Goal: Navigation & Orientation: Find specific page/section

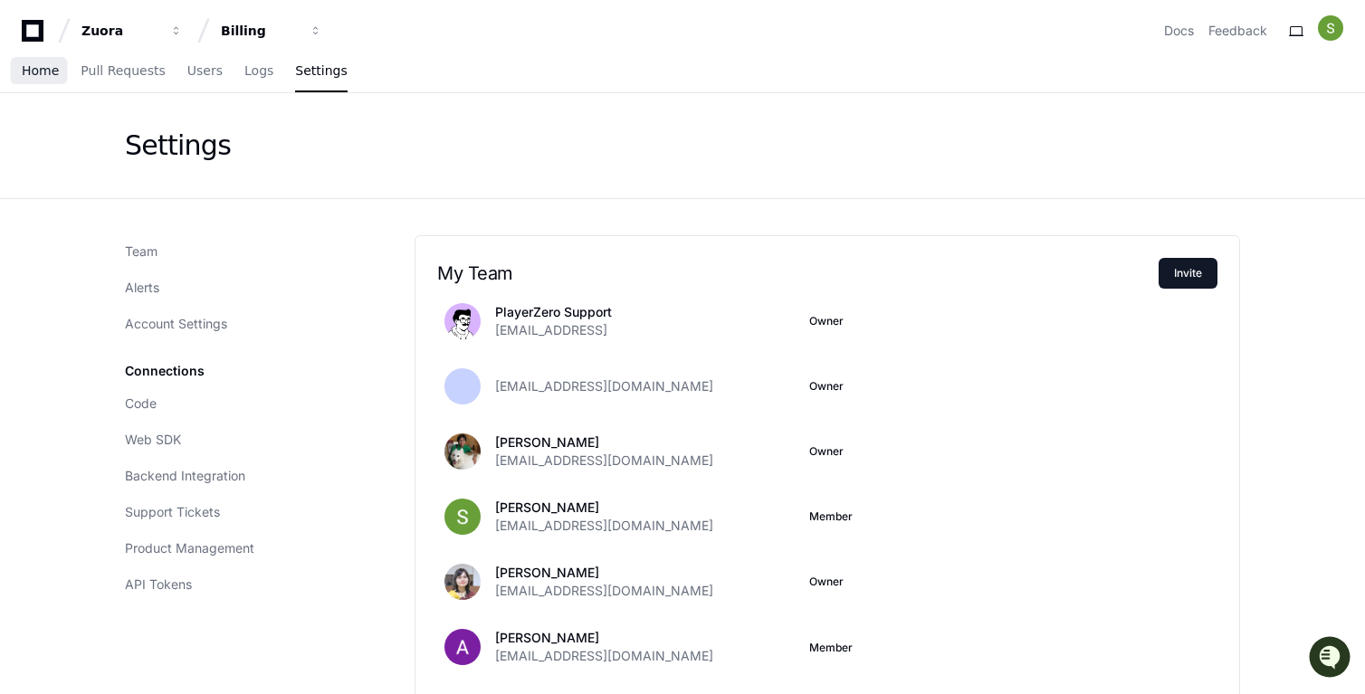
click at [40, 72] on span "Home" at bounding box center [40, 70] width 37 height 11
click at [141, 71] on span "Pull Requests" at bounding box center [123, 70] width 84 height 11
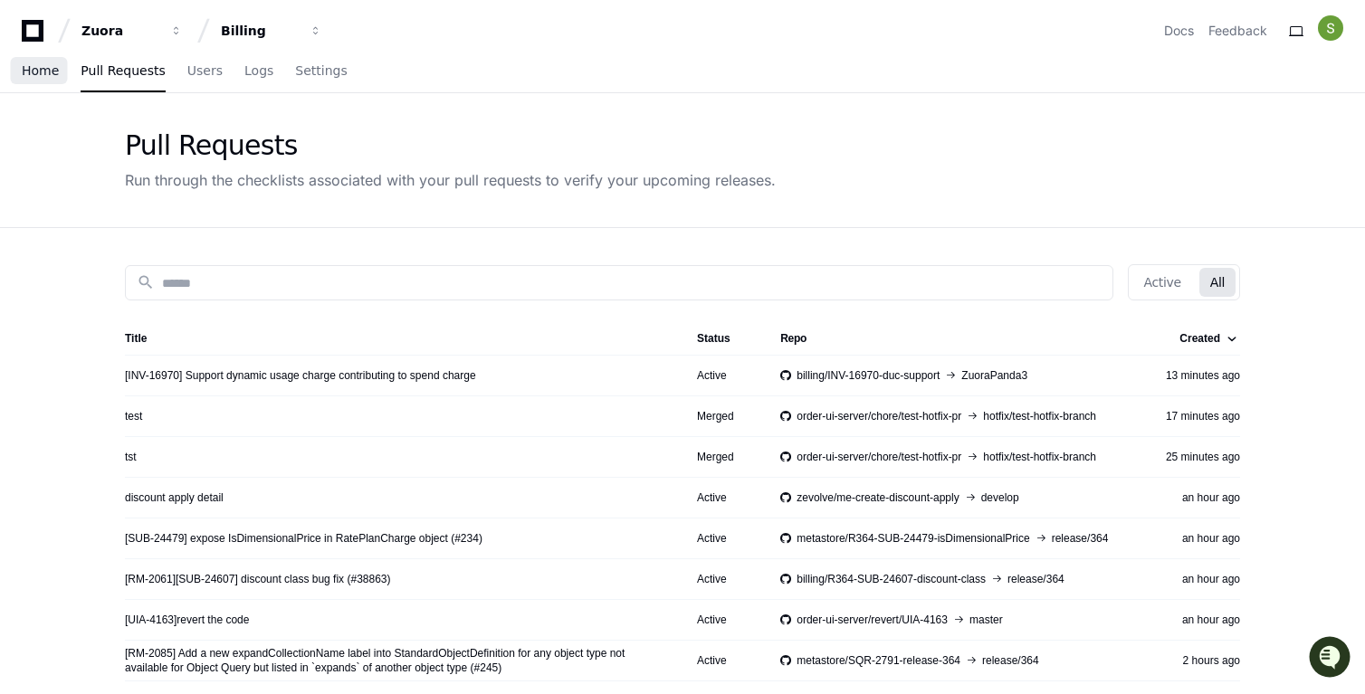
click at [44, 66] on span "Home" at bounding box center [40, 70] width 37 height 11
click at [265, 31] on div "Billing" at bounding box center [260, 31] width 78 height 18
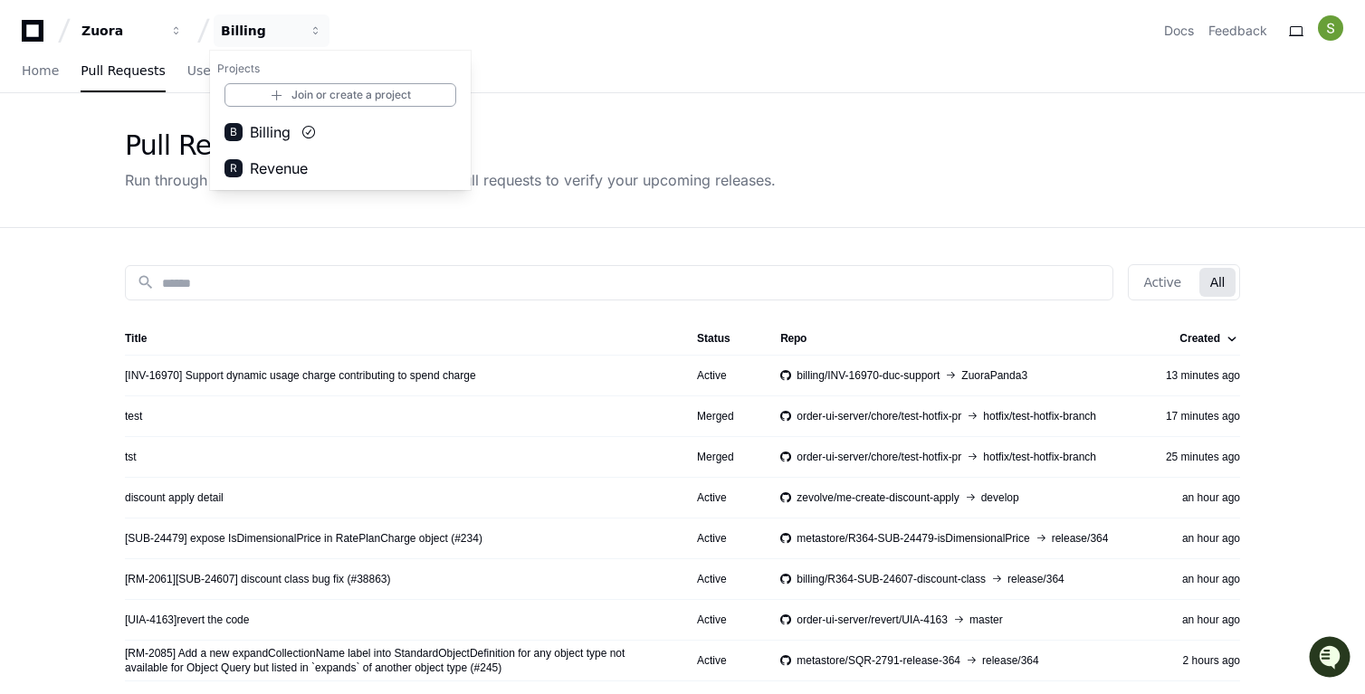
click at [568, 90] on div "Home Pull Requests Users Logs Settings" at bounding box center [683, 72] width 1322 height 42
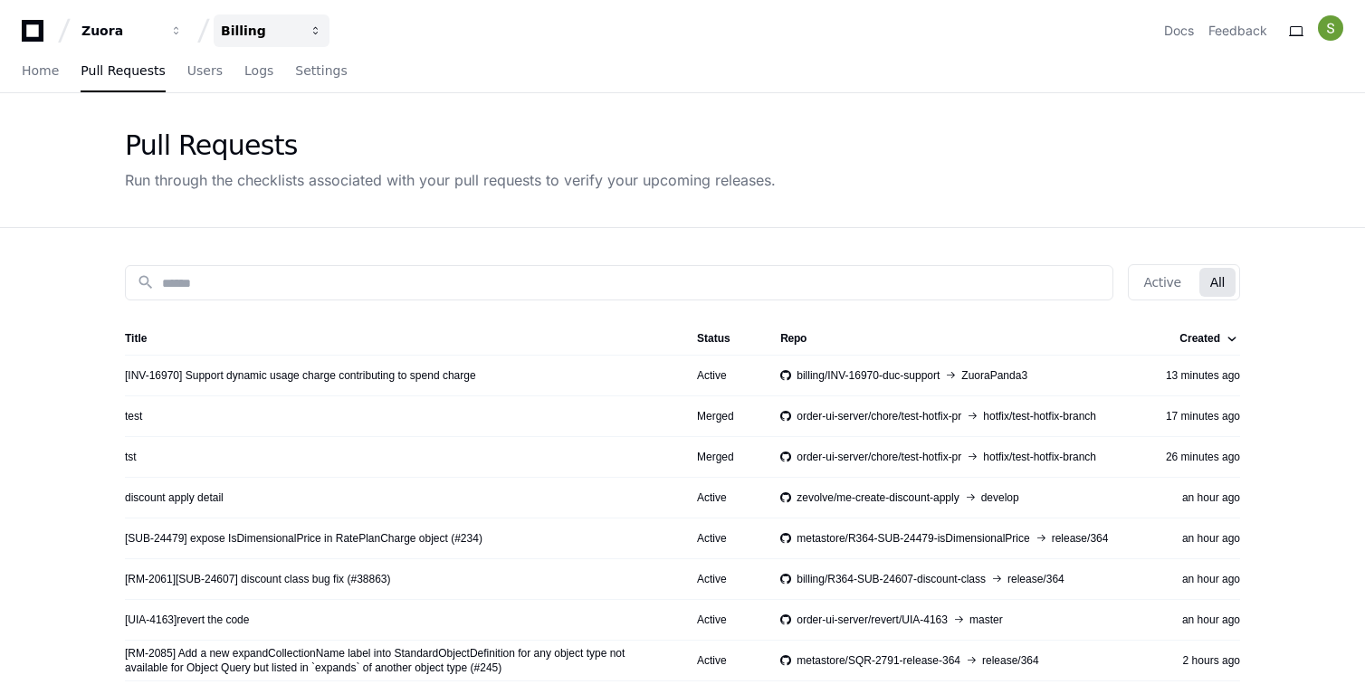
click at [297, 17] on button "Billing" at bounding box center [272, 30] width 116 height 33
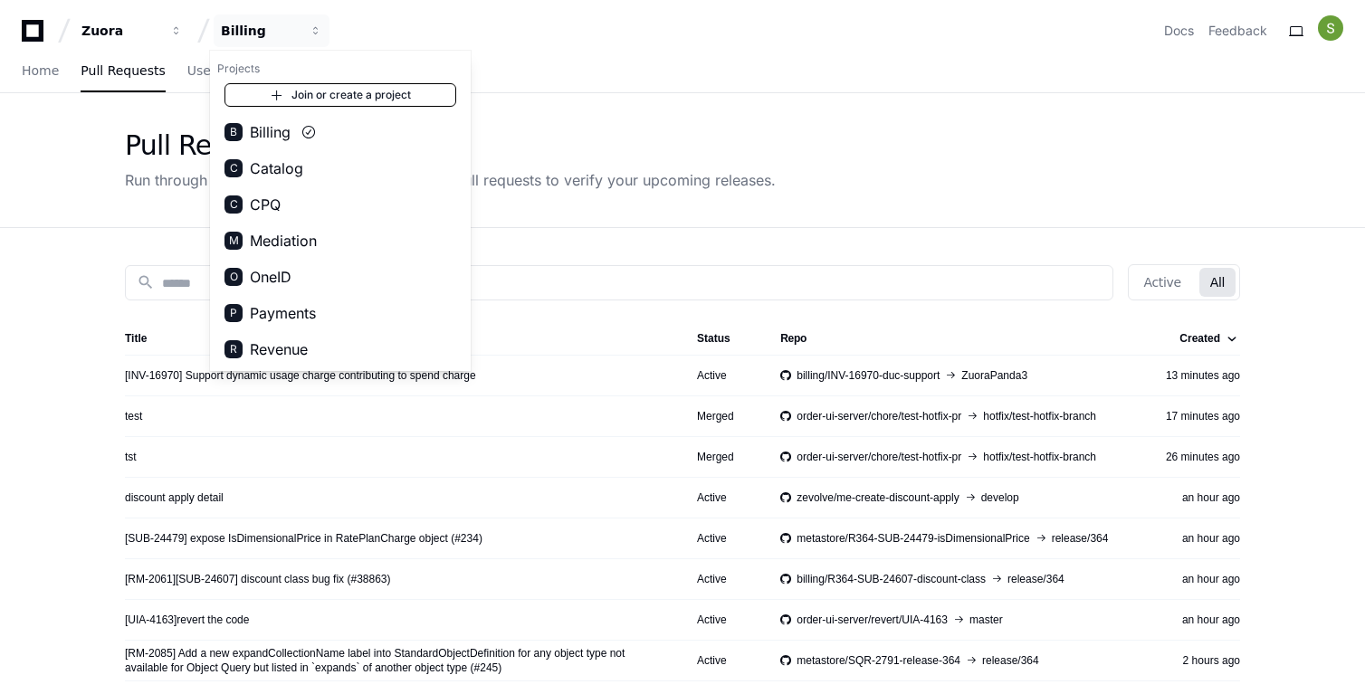
click at [318, 93] on link "Join or create a project" at bounding box center [340, 95] width 232 height 24
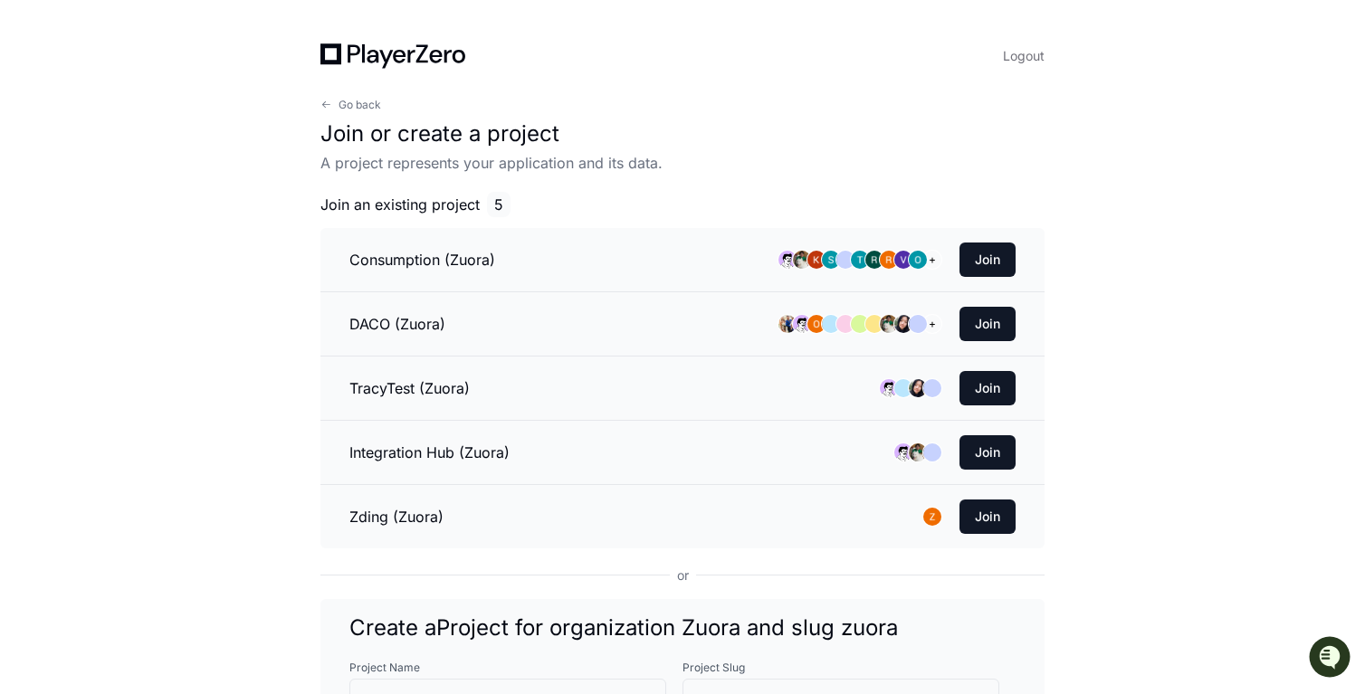
click at [429, 454] on h3 "Integration Hub (Zuora)" at bounding box center [429, 453] width 160 height 22
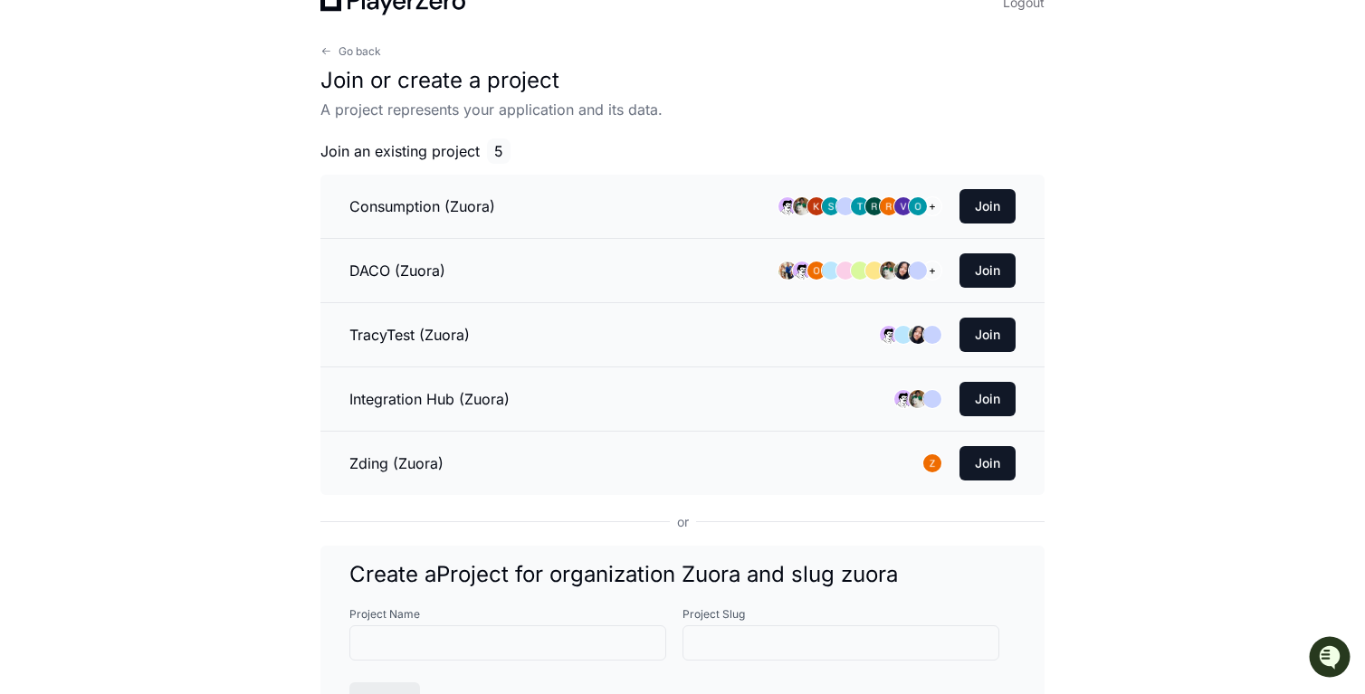
scroll to position [53, 0]
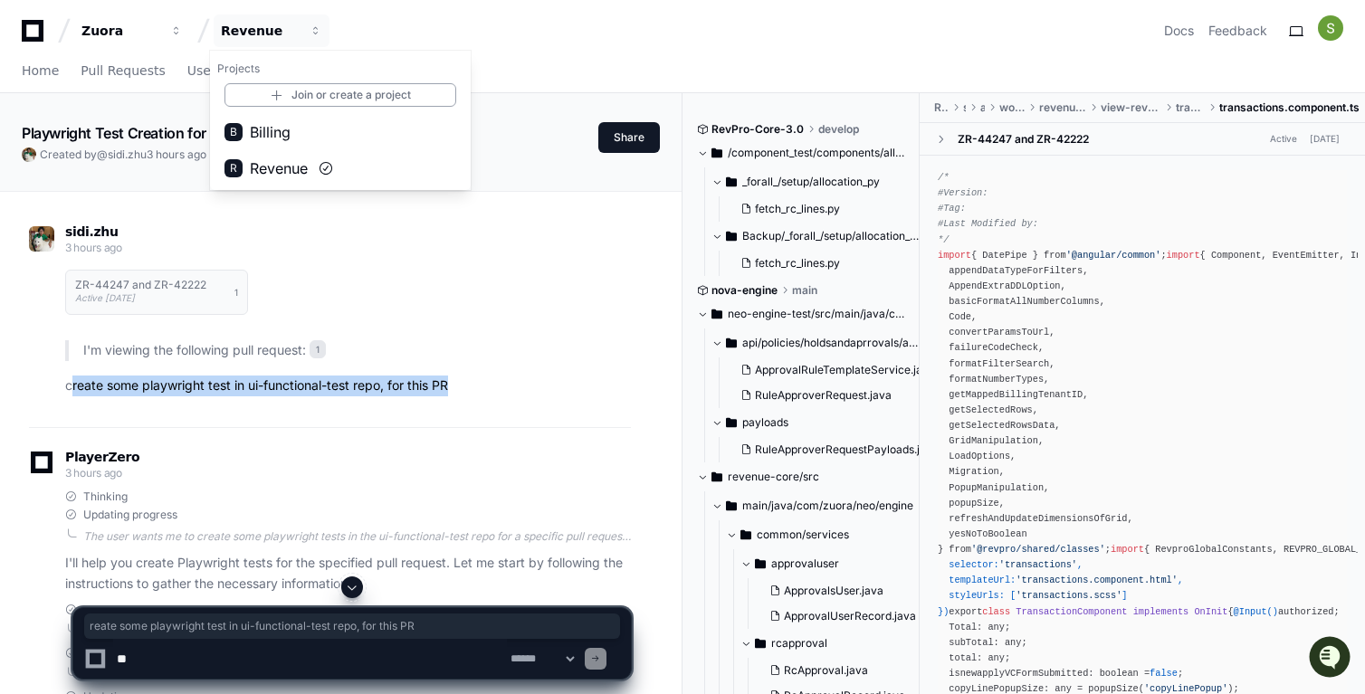
scroll to position [4246, 0]
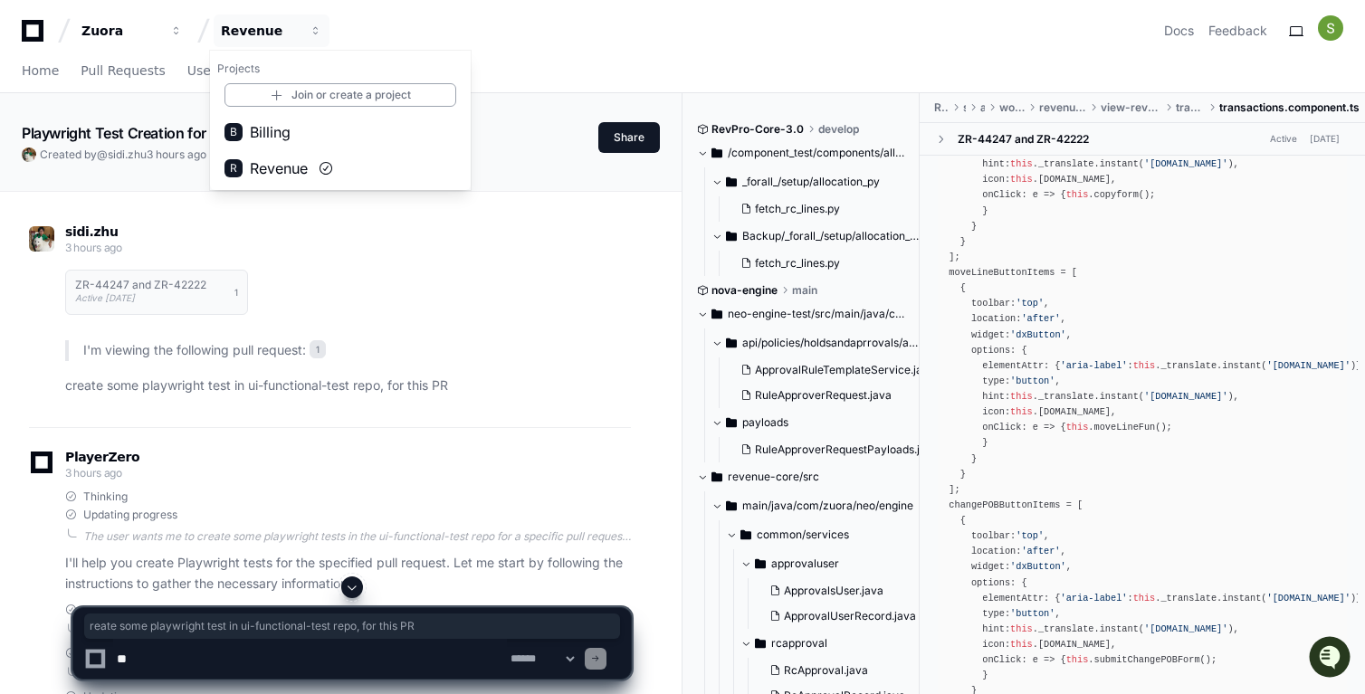
click at [800, 23] on div "Zuora Revenue Projects Join or create a project B Billing R Revenue Docs Feedba…" at bounding box center [683, 30] width 1322 height 33
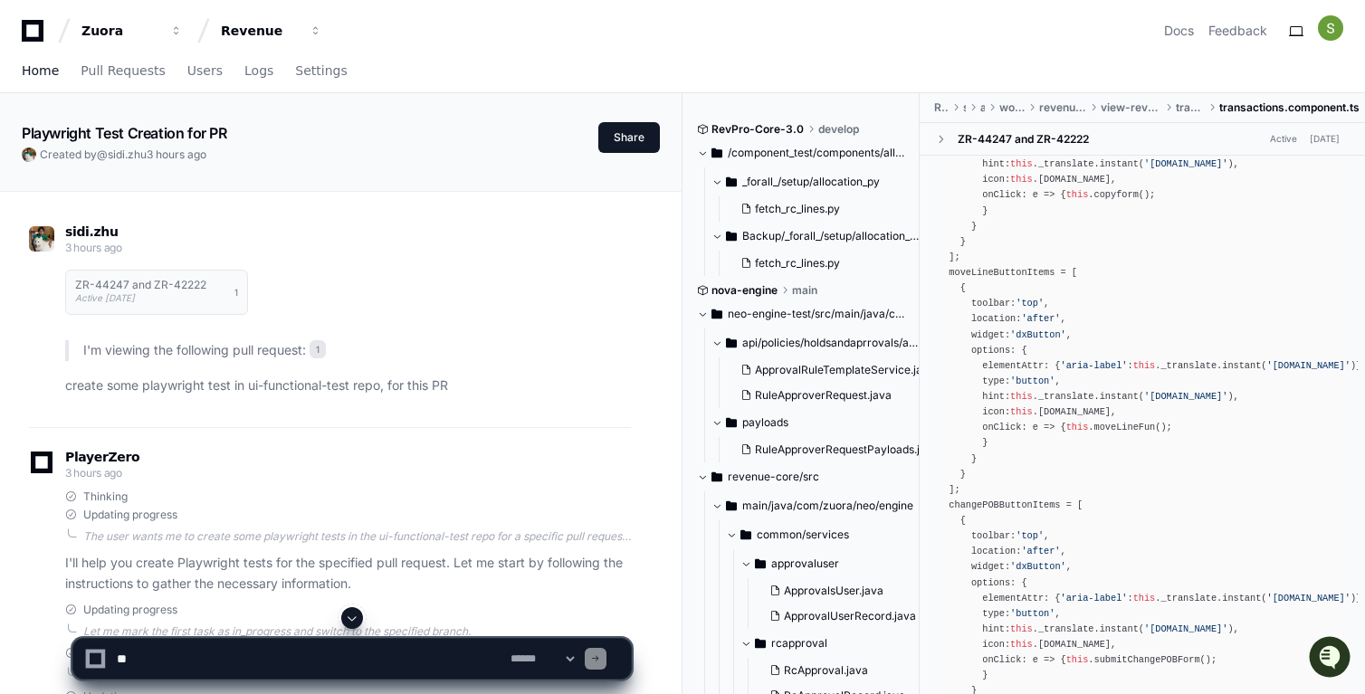
click at [41, 83] on link "Home" at bounding box center [40, 72] width 37 height 42
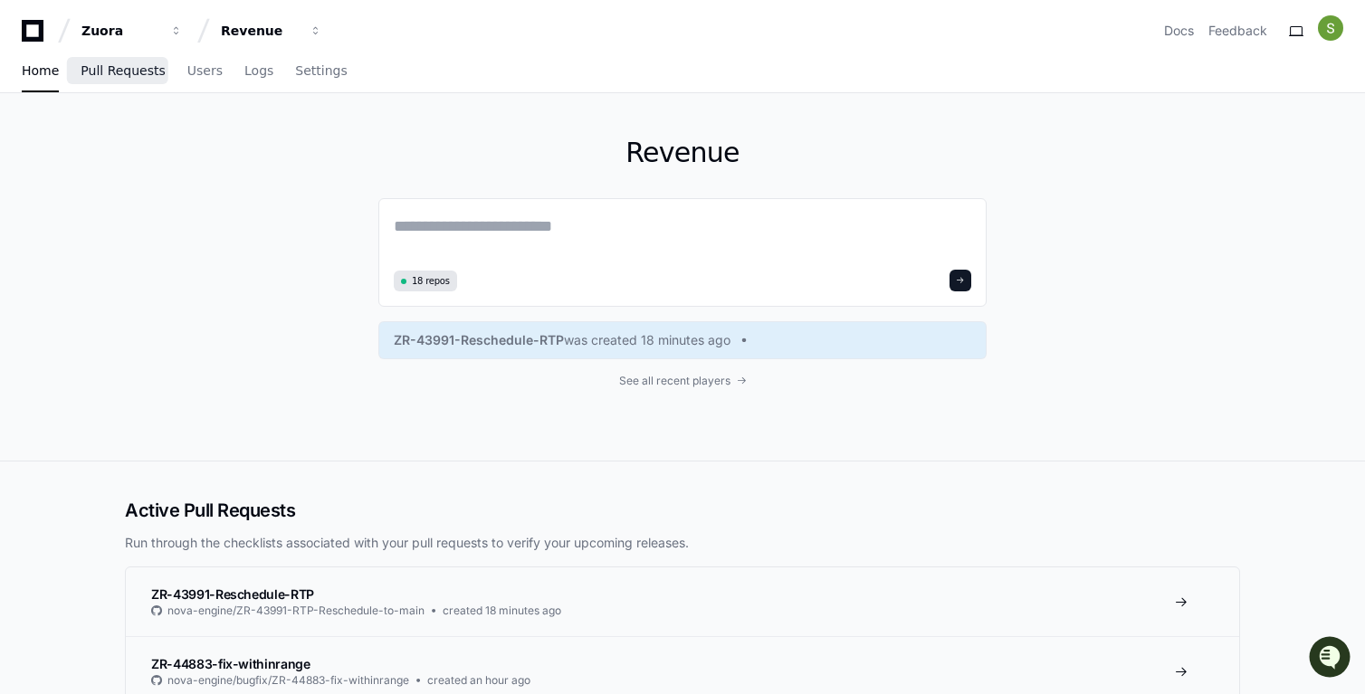
click at [88, 89] on link "Pull Requests" at bounding box center [123, 72] width 84 height 42
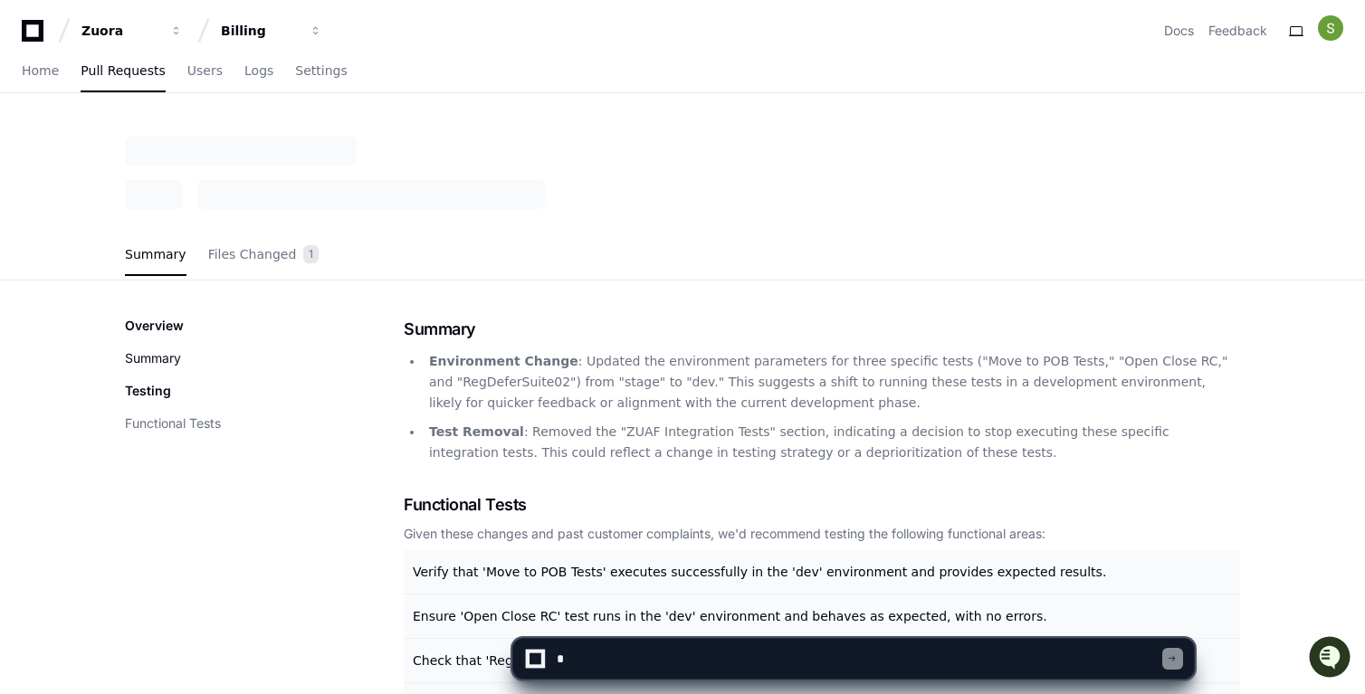
click at [181, 361] on button "Summary" at bounding box center [153, 358] width 56 height 18
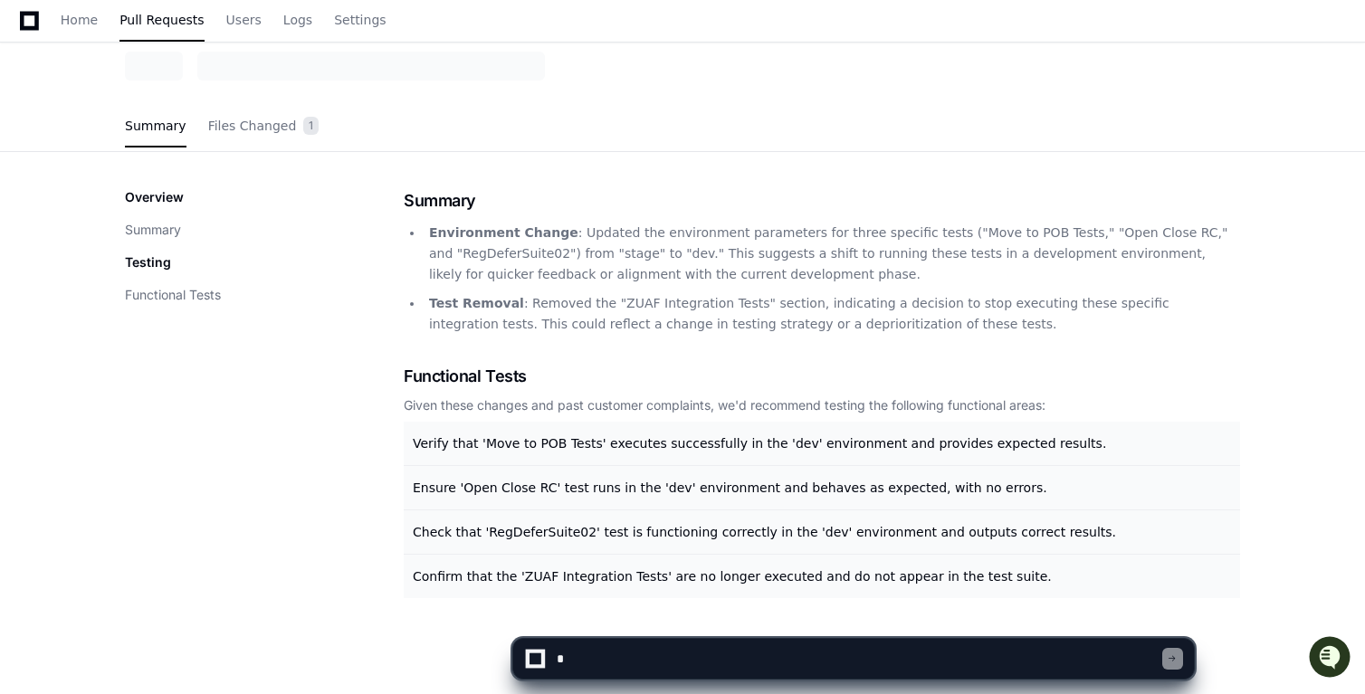
scroll to position [12, 0]
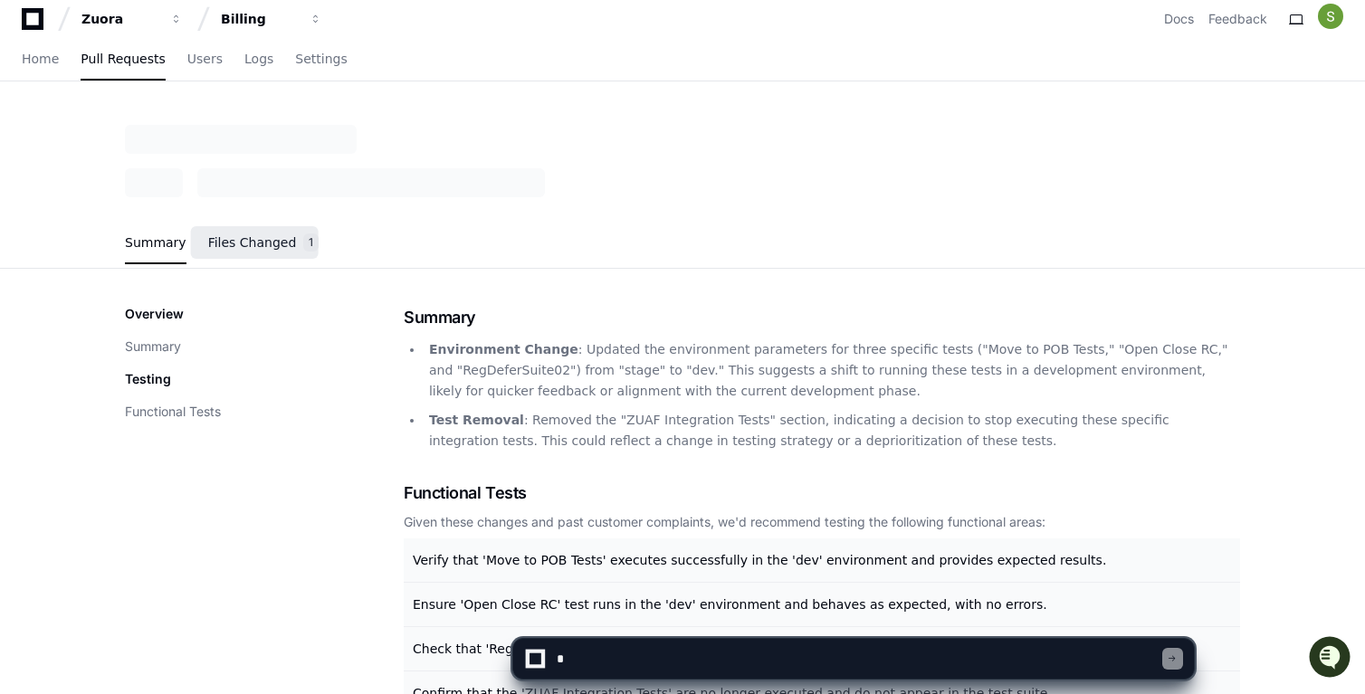
click at [263, 233] on link "Files Changed 1" at bounding box center [263, 243] width 111 height 49
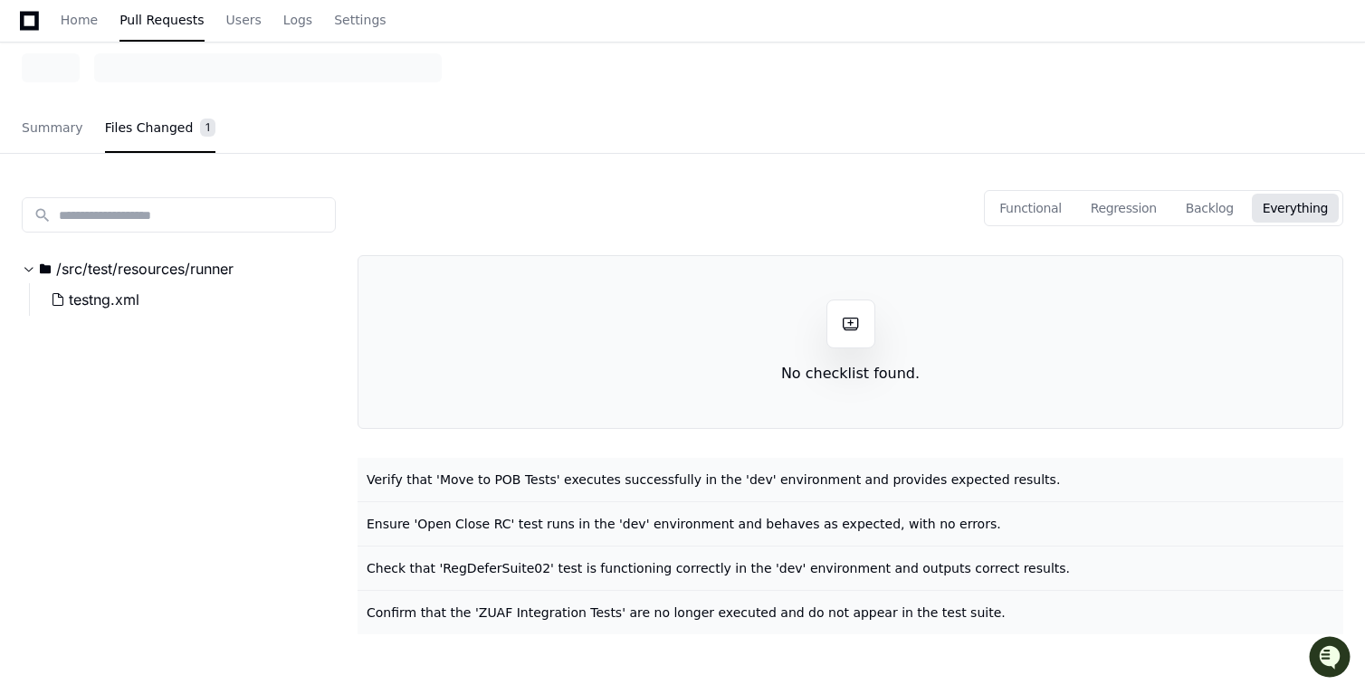
scroll to position [0, 0]
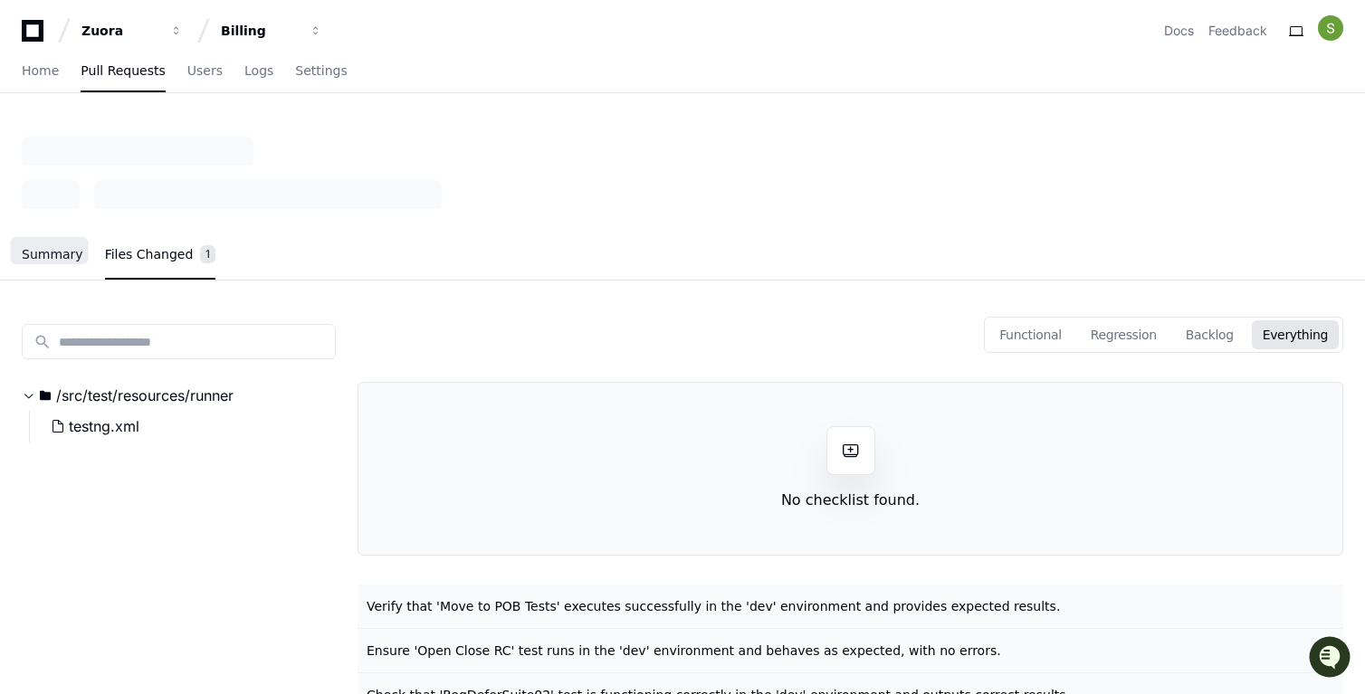
click at [53, 258] on span "Summary" at bounding box center [53, 254] width 62 height 11
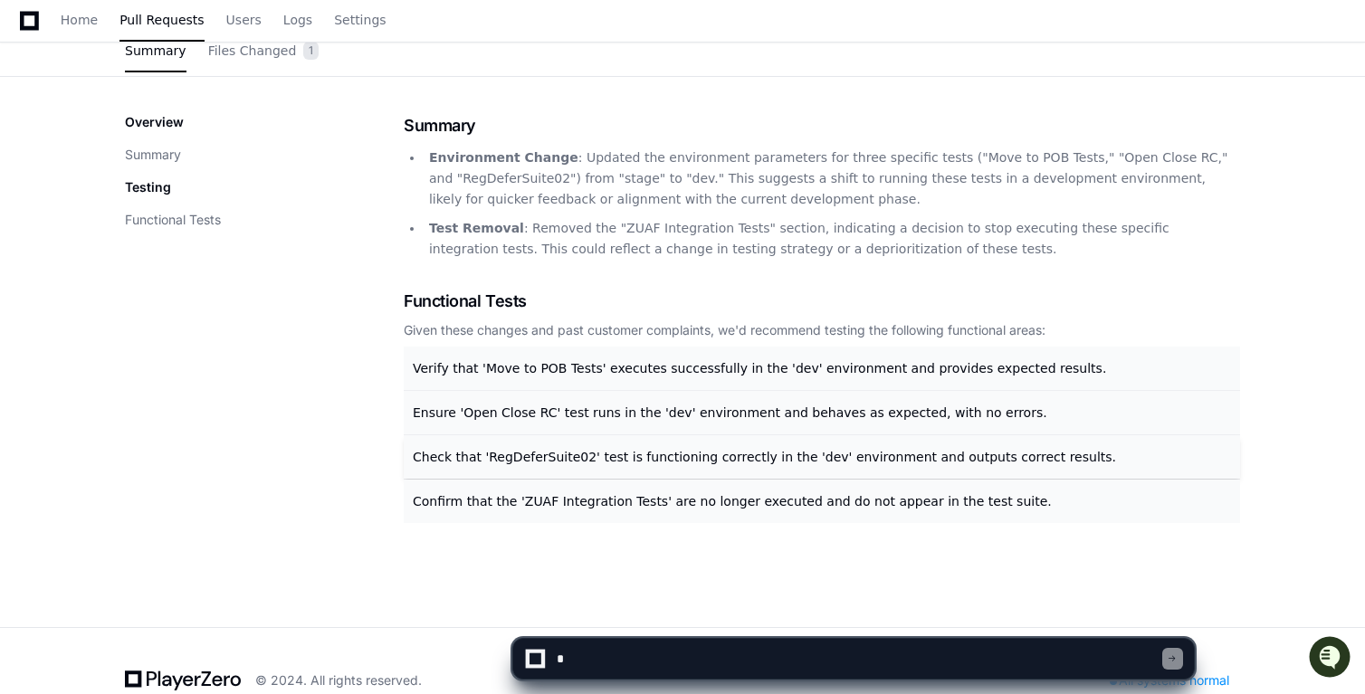
scroll to position [243, 0]
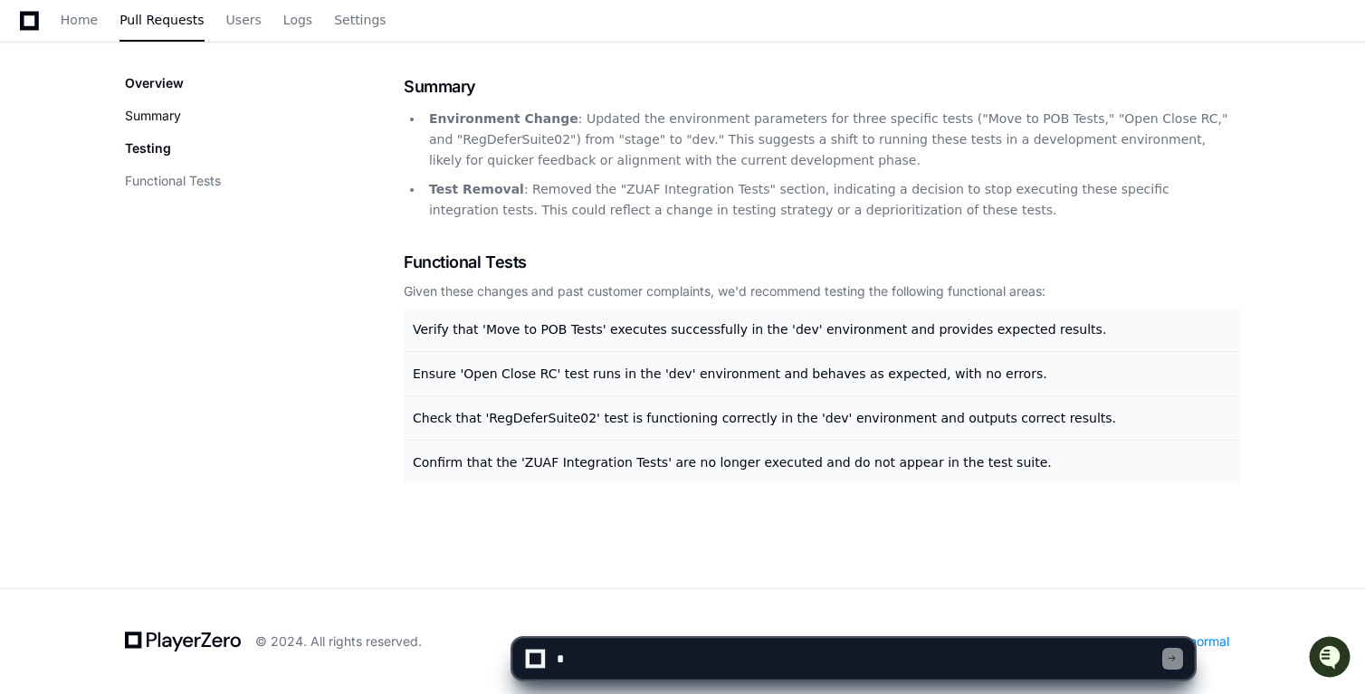
click at [163, 118] on button "Summary" at bounding box center [153, 116] width 56 height 18
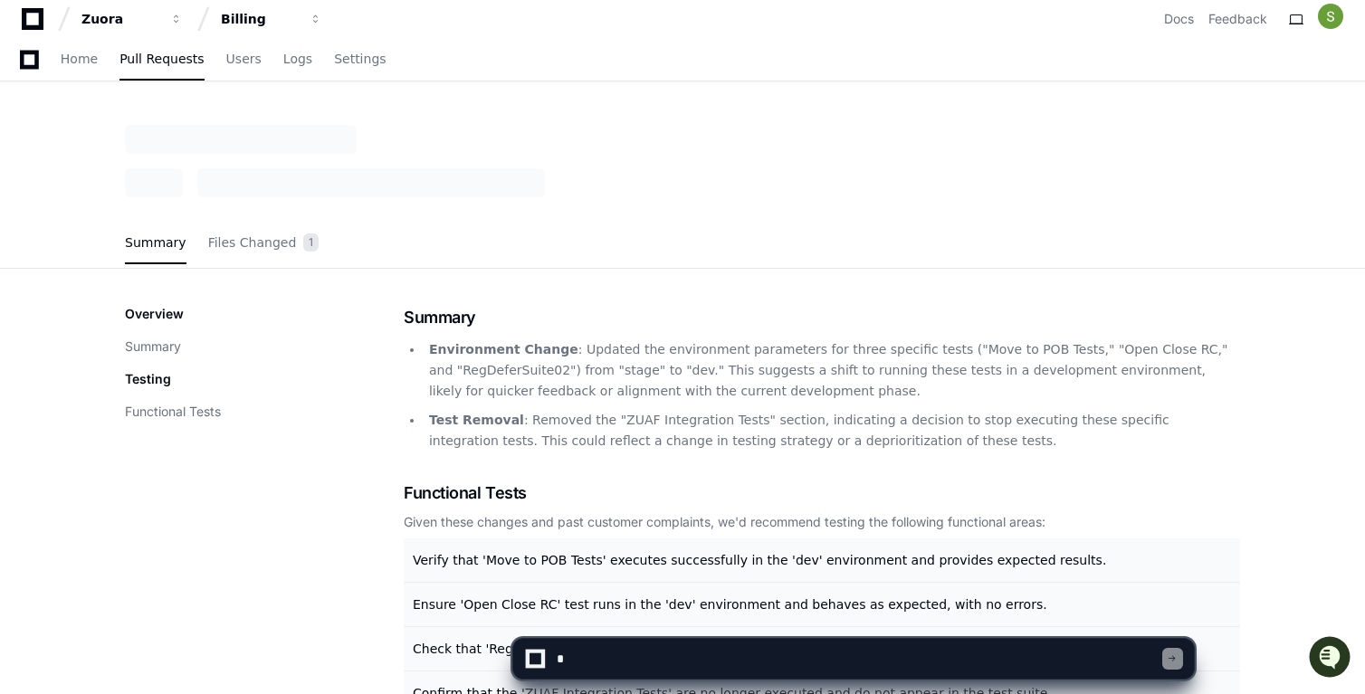
scroll to position [0, 0]
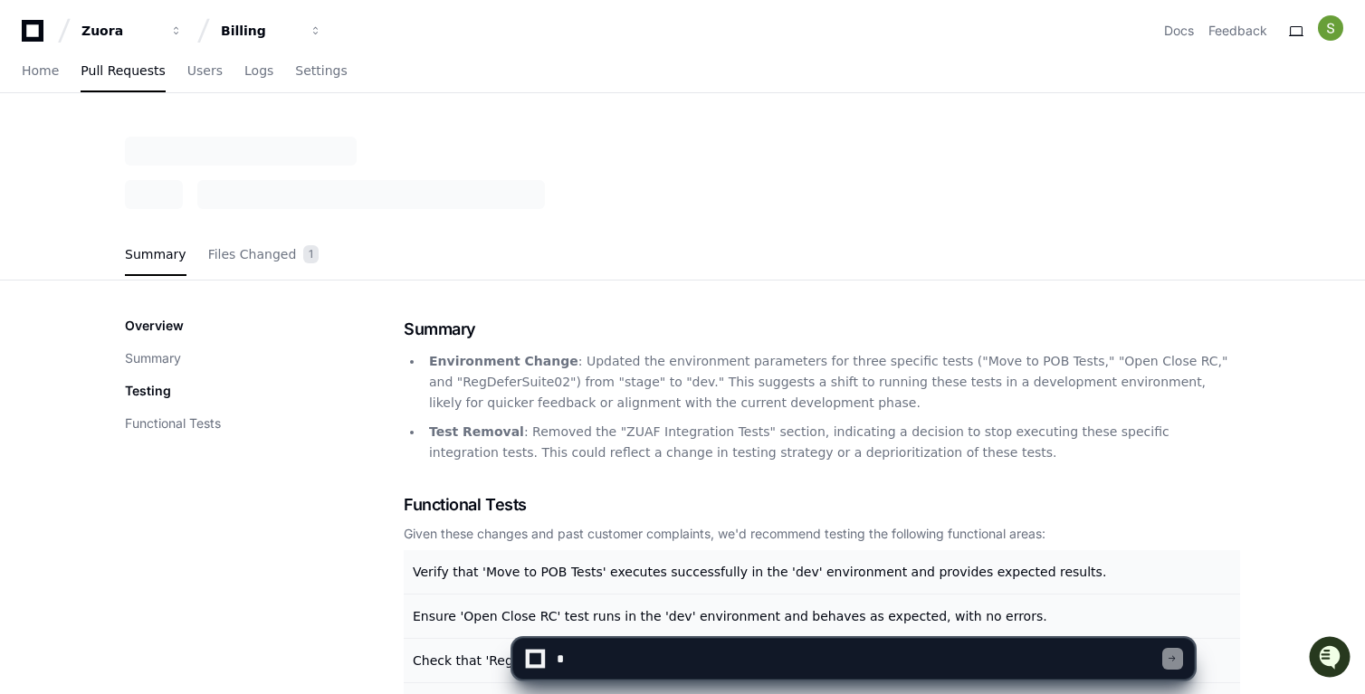
click at [158, 312] on div "Overview Summary Testing Functional Tests Summary Environment Change : Updated …" at bounding box center [682, 522] width 1159 height 482
click at [267, 27] on div "Billing" at bounding box center [260, 31] width 78 height 18
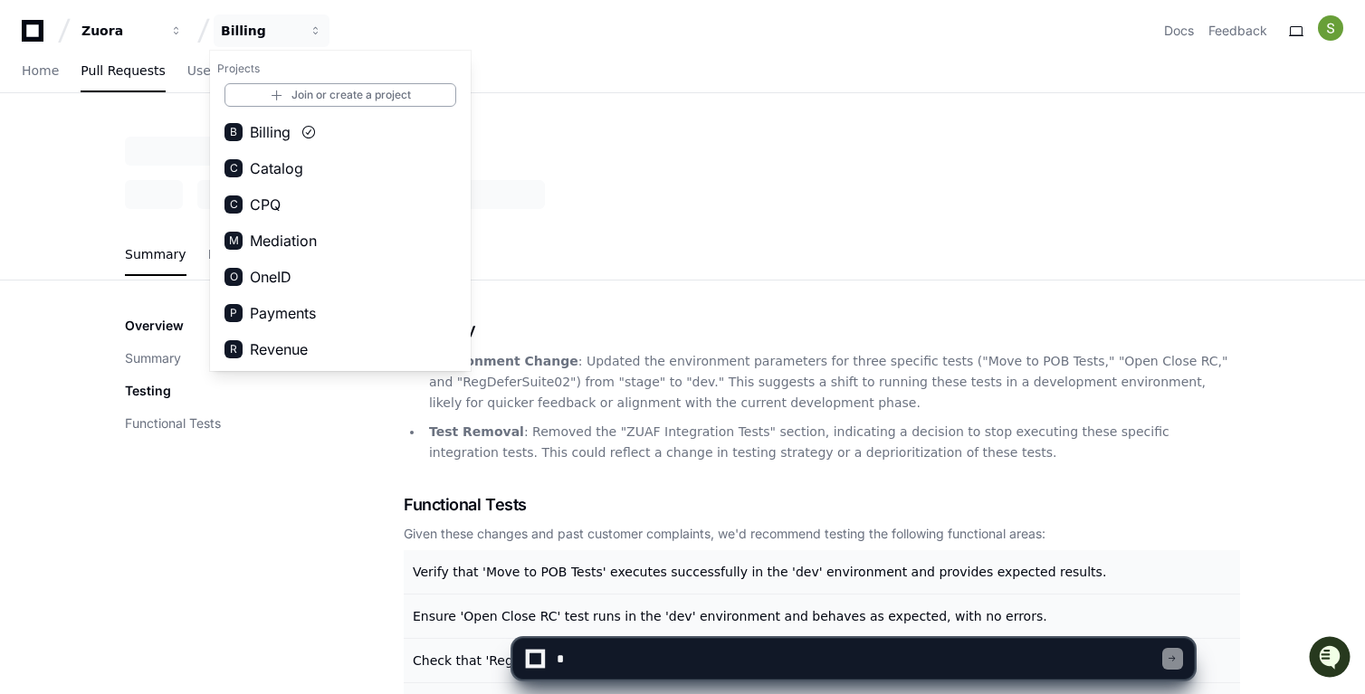
click at [301, 561] on div "Overview Summary Testing Functional Tests" at bounding box center [264, 522] width 279 height 410
